Goal: Task Accomplishment & Management: Use online tool/utility

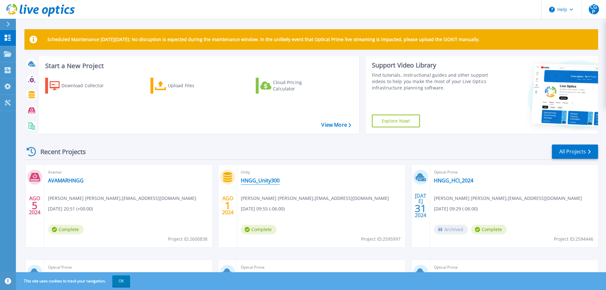
click at [267, 183] on link "HNGG_Unity300" at bounding box center [260, 180] width 39 height 6
click at [262, 183] on link "HNGG_Unity300" at bounding box center [260, 180] width 39 height 6
click at [176, 88] on div "Upload Files" at bounding box center [193, 85] width 51 height 13
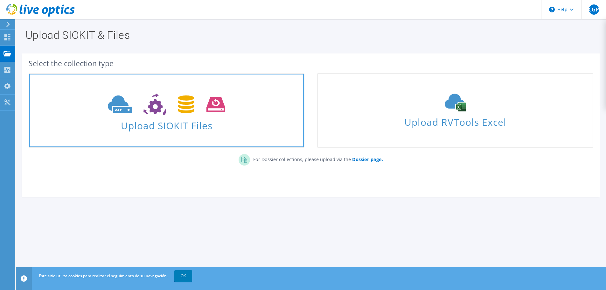
click at [176, 117] on span at bounding box center [166, 103] width 275 height 27
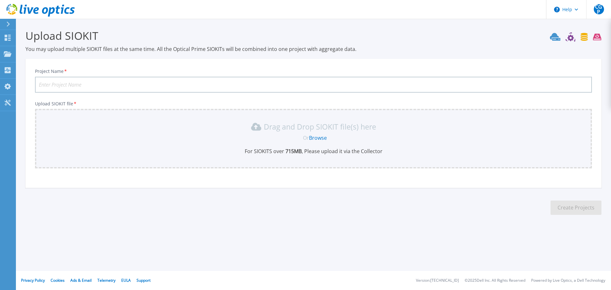
click at [55, 86] on input "Project Name *" at bounding box center [313, 85] width 557 height 16
type input "H"
type input "HNGG-HCI-20250909"
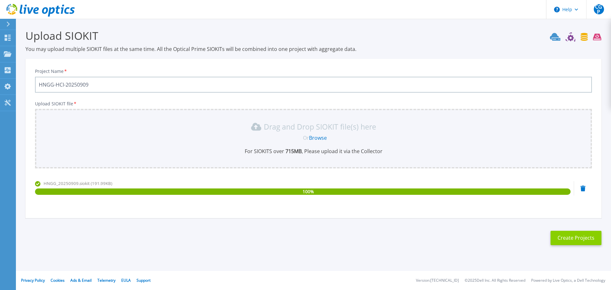
click at [570, 239] on button "Create Projects" at bounding box center [575, 238] width 51 height 14
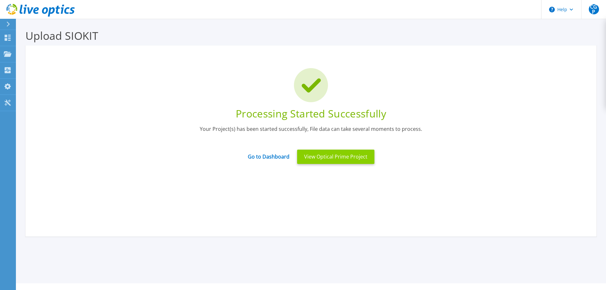
click at [311, 158] on button "View Optical Prime Project" at bounding box center [335, 157] width 77 height 14
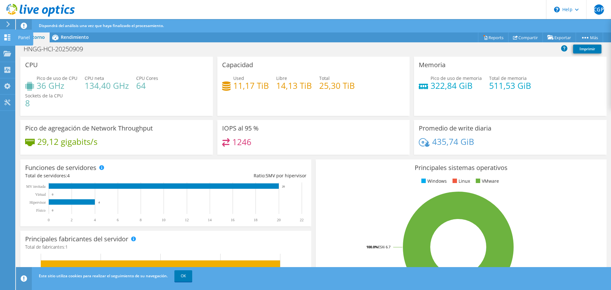
click at [20, 37] on div "Panel" at bounding box center [24, 38] width 18 height 16
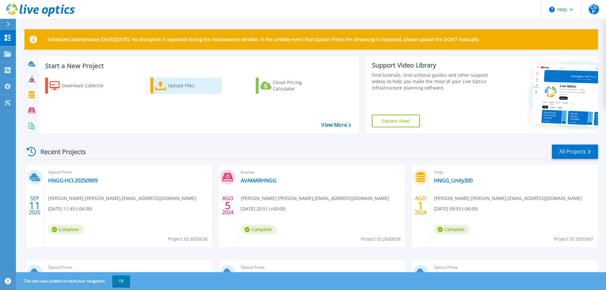
click at [175, 82] on div "Upload Files" at bounding box center [193, 85] width 51 height 13
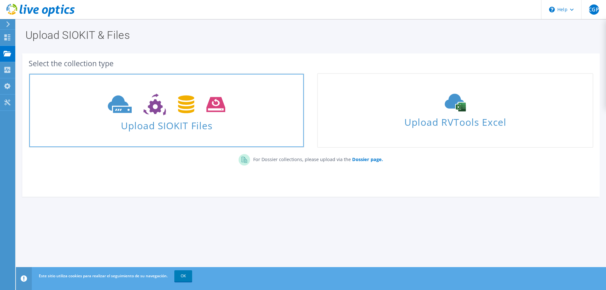
click at [155, 113] on use at bounding box center [166, 105] width 117 height 22
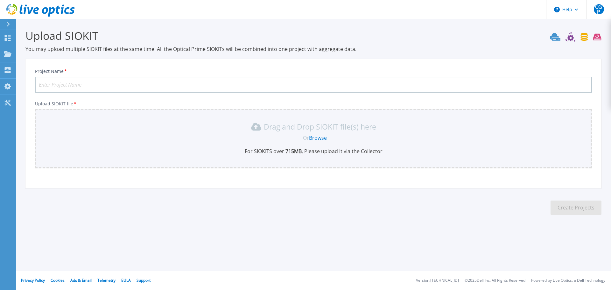
click at [100, 86] on input "Project Name *" at bounding box center [313, 85] width 557 height 16
click at [246, 60] on div "Project Name * HNGG-UNITY-202509 Upload SIOKIT file * Drag and Drop SIOKIT file…" at bounding box center [313, 123] width 576 height 129
click at [115, 82] on input "HNGG-UNITY-202509" at bounding box center [313, 85] width 557 height 16
type input "HNGG-UNITY-20250910"
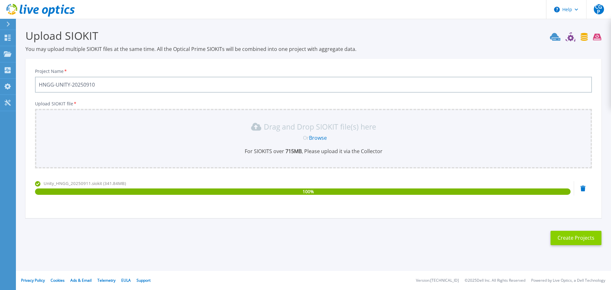
click at [570, 239] on button "Create Projects" at bounding box center [575, 238] width 51 height 14
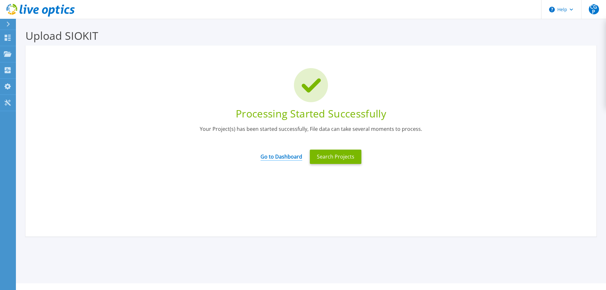
click at [277, 156] on link "Go to Dashboard" at bounding box center [282, 154] width 42 height 12
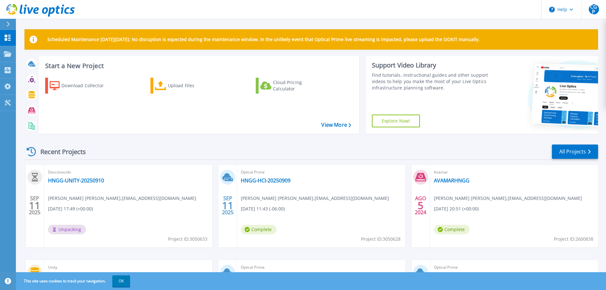
click at [265, 193] on div "Optical Prime HNGG-HCI-20250909 [PERSON_NAME] [PERSON_NAME] , [EMAIL_ADDRESS][D…" at bounding box center [321, 206] width 168 height 82
click at [274, 181] on link "HNGG-HCI-20250909" at bounding box center [266, 180] width 50 height 6
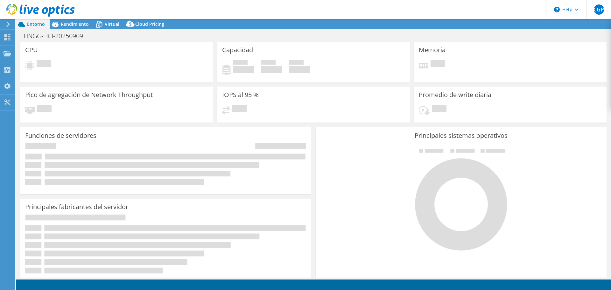
select select "USD"
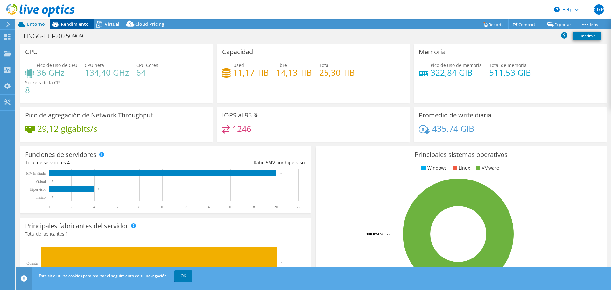
click at [73, 23] on span "Rendimiento" at bounding box center [75, 24] width 28 height 6
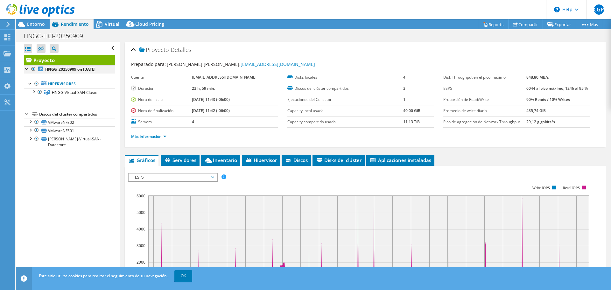
click at [26, 68] on div at bounding box center [27, 68] width 6 height 6
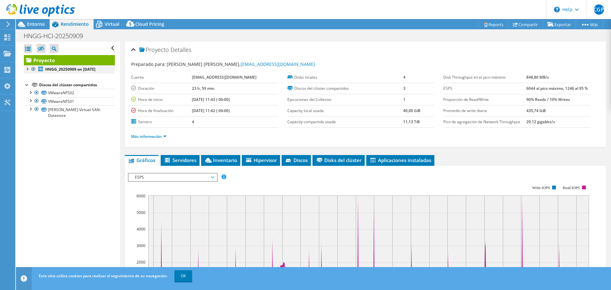
click at [26, 68] on div at bounding box center [27, 68] width 6 height 6
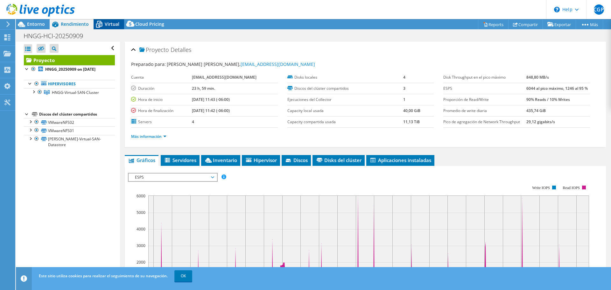
click at [109, 25] on span "Virtual" at bounding box center [112, 24] width 15 height 6
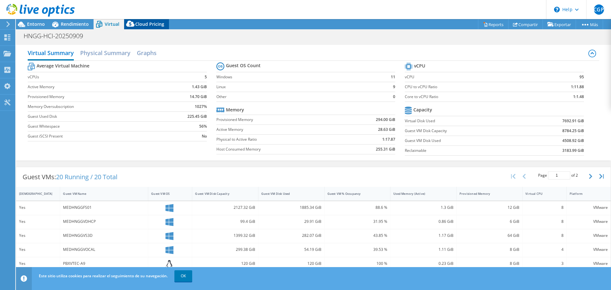
click at [142, 25] on span "Cloud Pricing" at bounding box center [149, 24] width 29 height 6
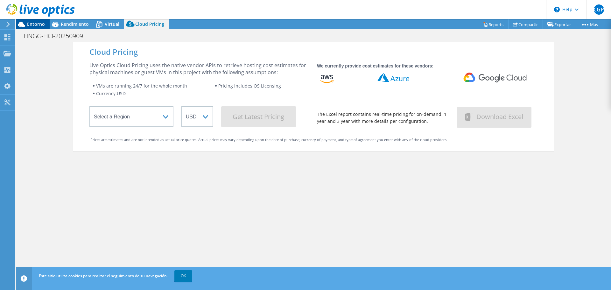
click at [37, 24] on span "Entorno" at bounding box center [36, 24] width 18 height 6
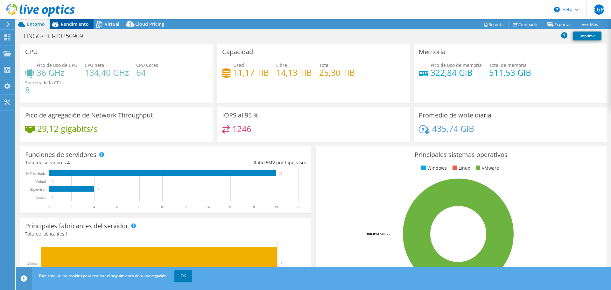
click at [75, 22] on span "Rendimiento" at bounding box center [75, 24] width 28 height 6
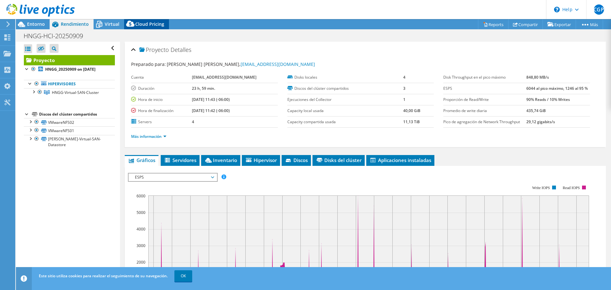
click at [146, 25] on span "Cloud Pricing" at bounding box center [149, 24] width 29 height 6
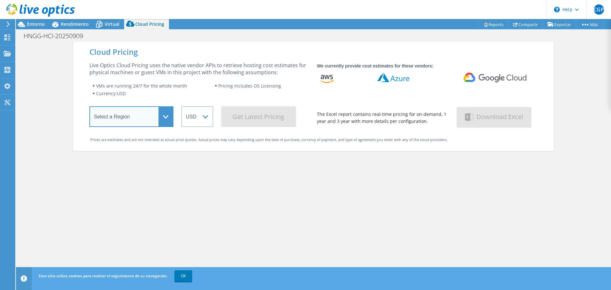
click at [164, 117] on select "Select a Region Asia Pacific (Hong Kong) Asia Pacific (Mumbai) Asia Pacific (Se…" at bounding box center [131, 116] width 84 height 21
click at [89, 108] on select "Select a Region Asia Pacific (Hong Kong) Asia Pacific (Mumbai) Asia Pacific (Se…" at bounding box center [131, 116] width 84 height 21
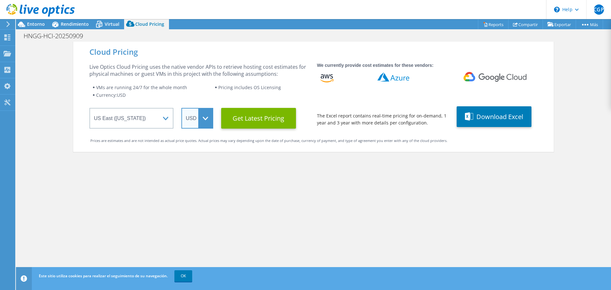
click at [206, 121] on select "ARS AUD BRL CAD CHF CLP CNY DKK EUR GBP HKD HUF INR JPY MXN MYR NOK NZD PEN SEK…" at bounding box center [197, 118] width 32 height 21
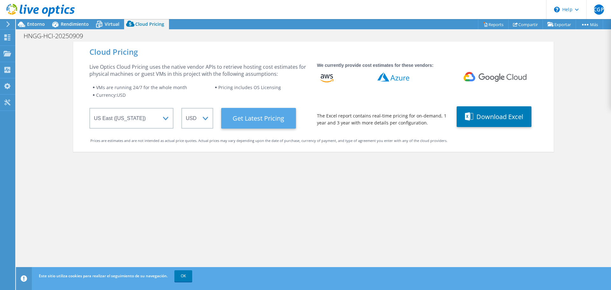
click at [242, 118] on Latest "Get Latest Pricing" at bounding box center [258, 118] width 75 height 21
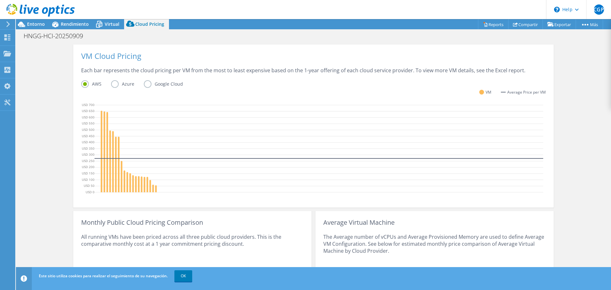
scroll to position [125, 0]
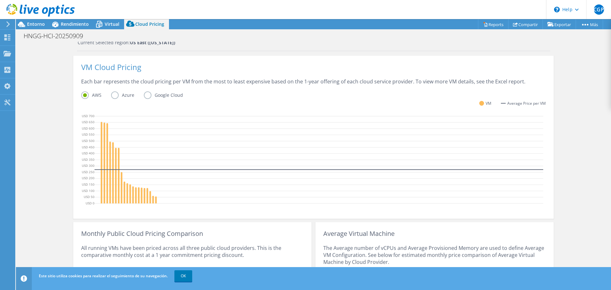
click at [112, 97] on label "Azure" at bounding box center [127, 95] width 33 height 8
click at [0, 0] on input "Azure" at bounding box center [0, 0] width 0 height 0
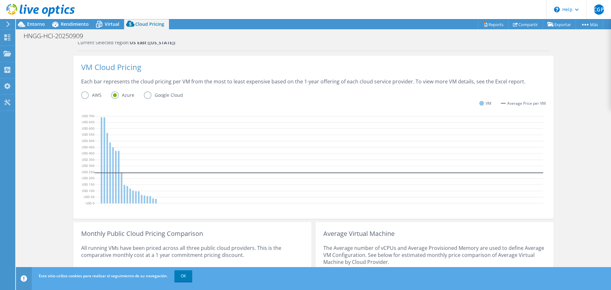
click at [150, 93] on label "Google Cloud" at bounding box center [168, 95] width 49 height 8
click at [0, 0] on input "Google Cloud" at bounding box center [0, 0] width 0 height 0
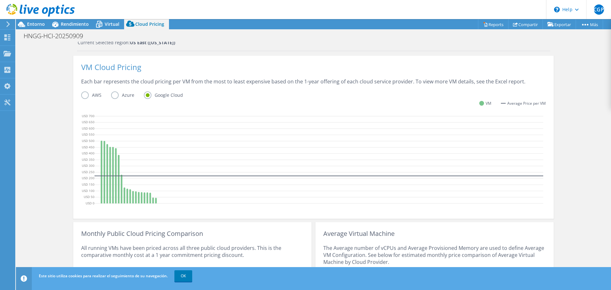
click at [114, 96] on label "Azure" at bounding box center [127, 95] width 33 height 8
click at [0, 0] on input "Azure" at bounding box center [0, 0] width 0 height 0
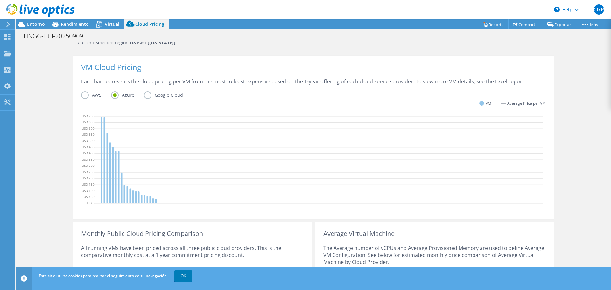
click at [82, 97] on label "AWS" at bounding box center [96, 95] width 30 height 8
click at [0, 0] on input "AWS" at bounding box center [0, 0] width 0 height 0
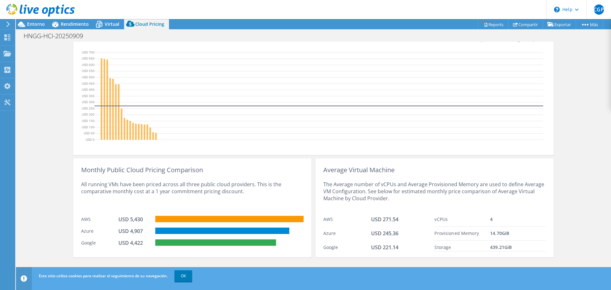
scroll to position [157, 0]
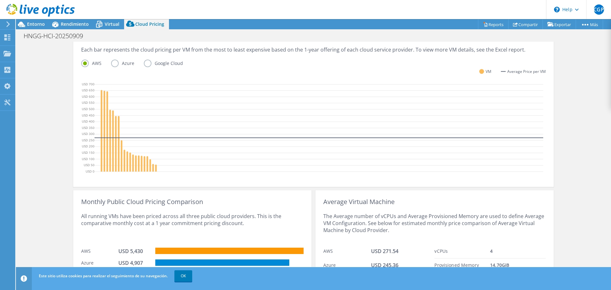
click at [112, 64] on label "Azure" at bounding box center [127, 63] width 33 height 8
click at [0, 0] on input "Azure" at bounding box center [0, 0] width 0 height 0
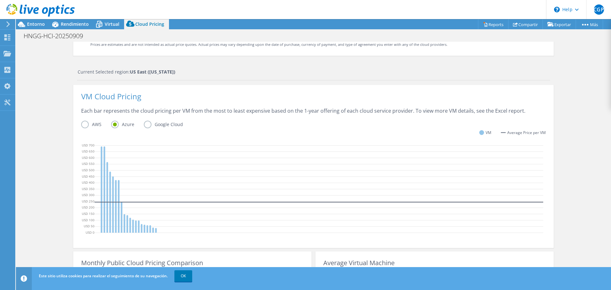
scroll to position [94, 0]
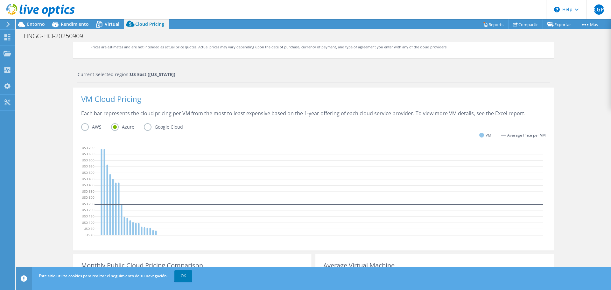
click at [86, 128] on label "AWS" at bounding box center [96, 127] width 30 height 8
click at [0, 0] on input "AWS" at bounding box center [0, 0] width 0 height 0
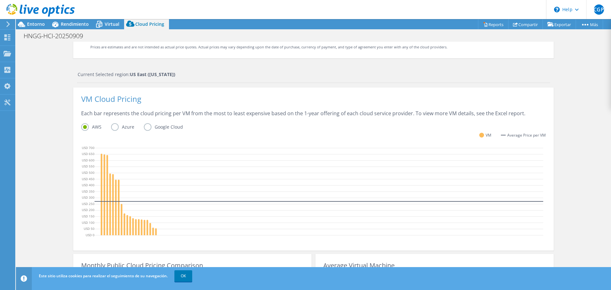
click at [144, 127] on label "Google Cloud" at bounding box center [168, 127] width 49 height 8
click at [0, 0] on input "Google Cloud" at bounding box center [0, 0] width 0 height 0
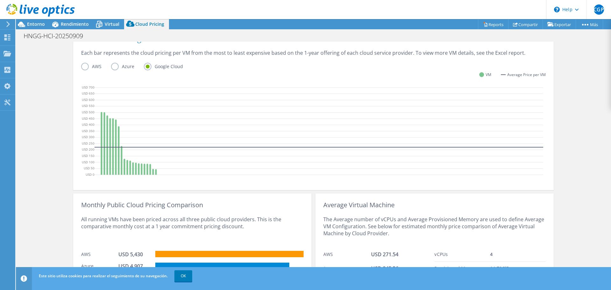
scroll to position [157, 0]
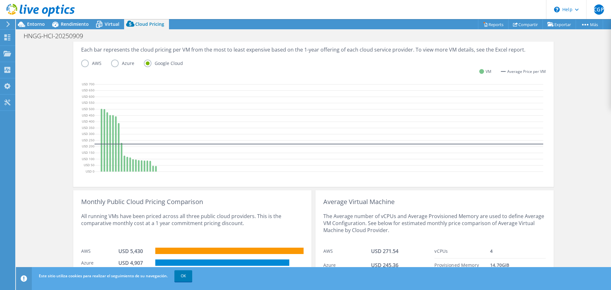
click at [83, 63] on label "AWS" at bounding box center [96, 63] width 30 height 8
click at [0, 0] on input "AWS" at bounding box center [0, 0] width 0 height 0
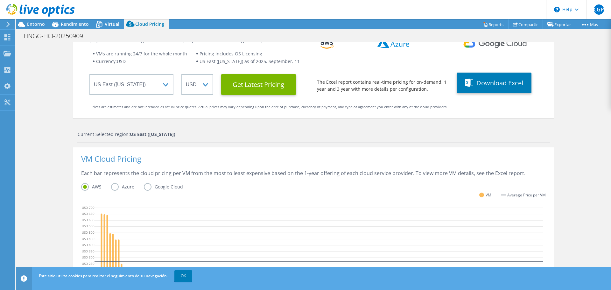
scroll to position [30, 0]
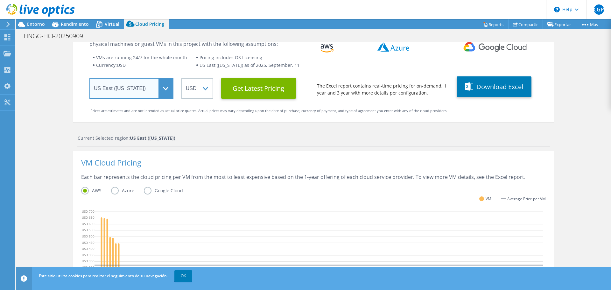
click at [164, 92] on select "Select a Region Asia Pacific (Hong Kong) Asia Pacific (Mumbai) Asia Pacific (Se…" at bounding box center [131, 88] width 84 height 21
select select "USWest"
click at [89, 78] on select "Select a Region Asia Pacific (Hong Kong) Asia Pacific (Mumbai) Asia Pacific (Se…" at bounding box center [131, 88] width 84 height 21
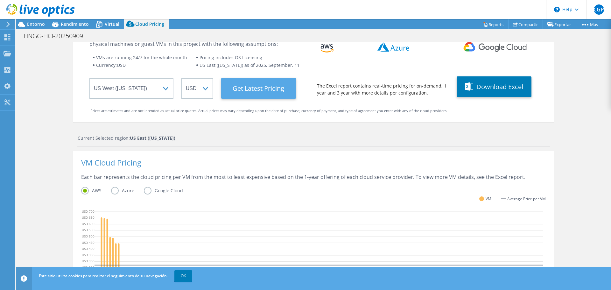
click at [241, 87] on Latest "Get Latest Pricing" at bounding box center [258, 88] width 75 height 21
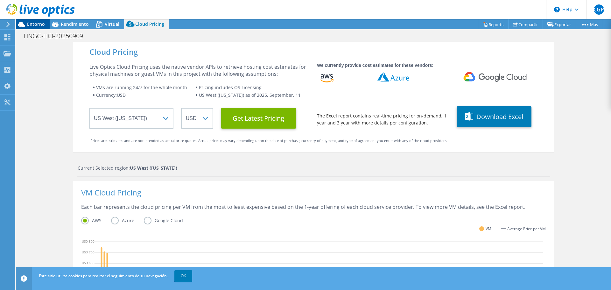
click at [37, 24] on span "Entorno" at bounding box center [36, 24] width 18 height 6
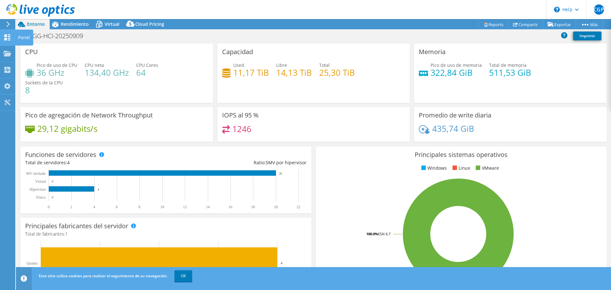
click at [8, 40] on use at bounding box center [7, 37] width 6 height 6
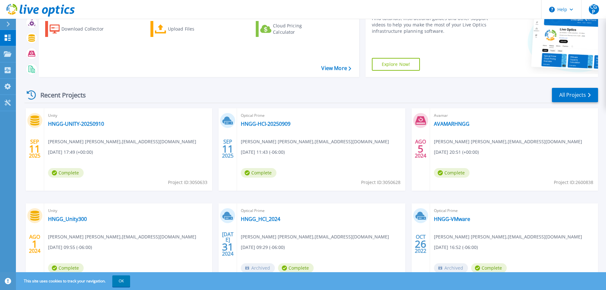
scroll to position [58, 0]
